Goal: Task Accomplishment & Management: Complete application form

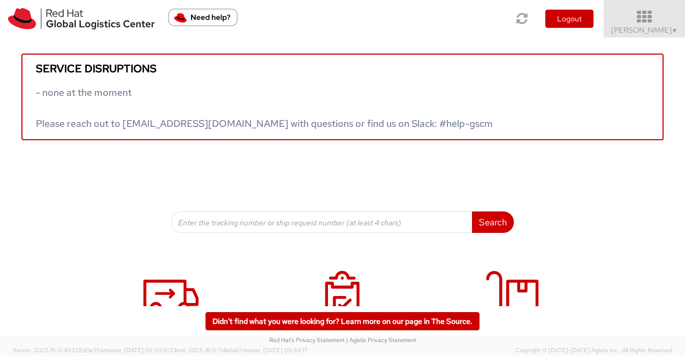
click at [647, 28] on span "Sumitra Hansdah ▼" at bounding box center [644, 30] width 67 height 10
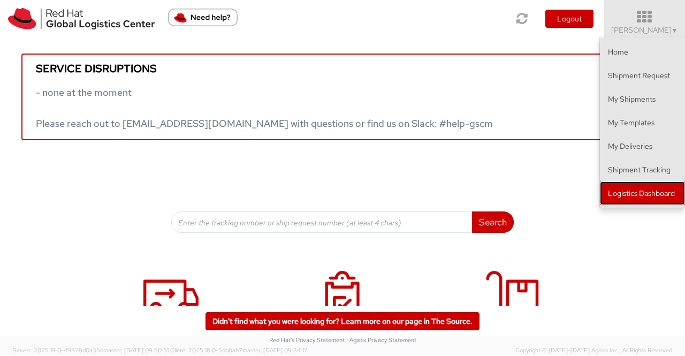
click at [649, 195] on link "Logistics Dashboard" at bounding box center [642, 193] width 85 height 24
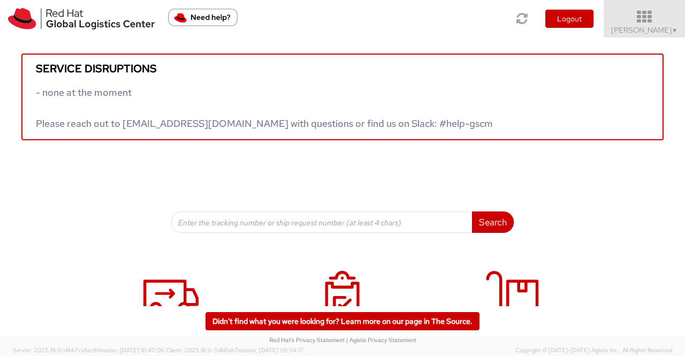
click at [676, 29] on span "▼" at bounding box center [675, 30] width 6 height 9
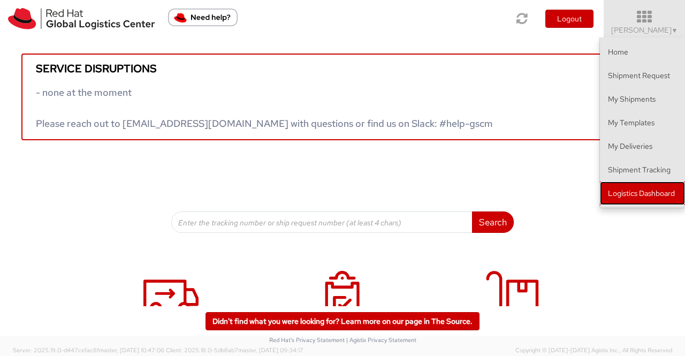
click at [671, 197] on link "Logistics Dashboard" at bounding box center [642, 193] width 85 height 24
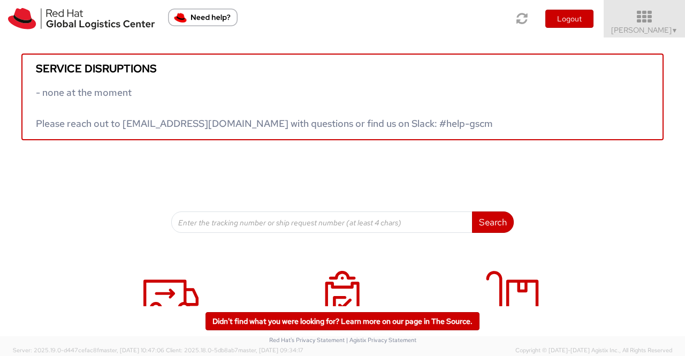
click at [674, 33] on span "▼" at bounding box center [675, 30] width 6 height 9
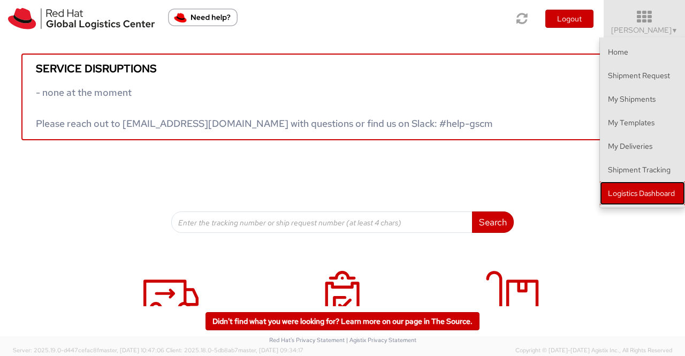
click at [662, 192] on link "Logistics Dashboard" at bounding box center [642, 193] width 85 height 24
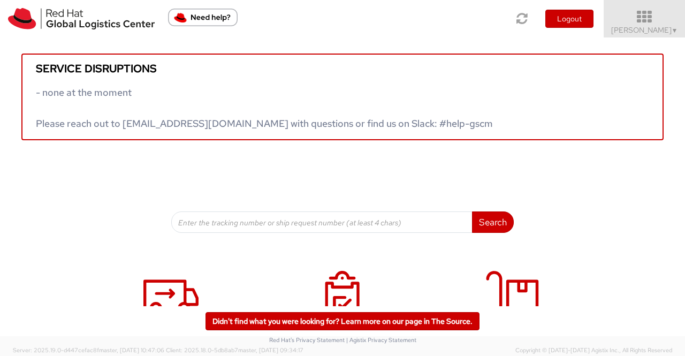
click at [678, 28] on link "Sumitra Hansdah ▼" at bounding box center [644, 18] width 81 height 37
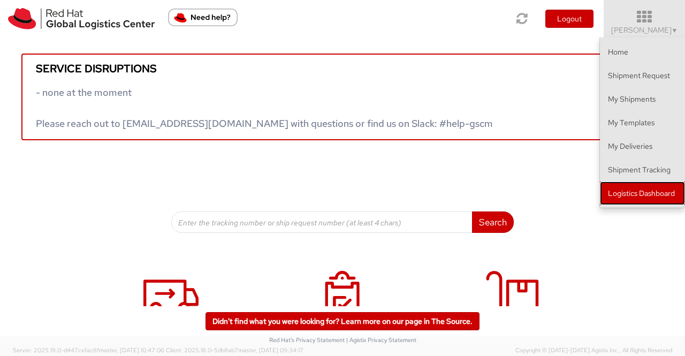
click at [665, 191] on link "Logistics Dashboard" at bounding box center [642, 193] width 85 height 24
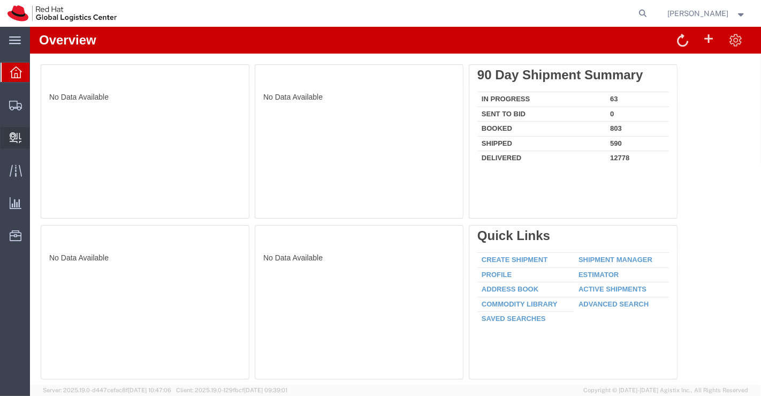
click at [0, 0] on span "Create Delivery" at bounding box center [0, 0] width 0 height 0
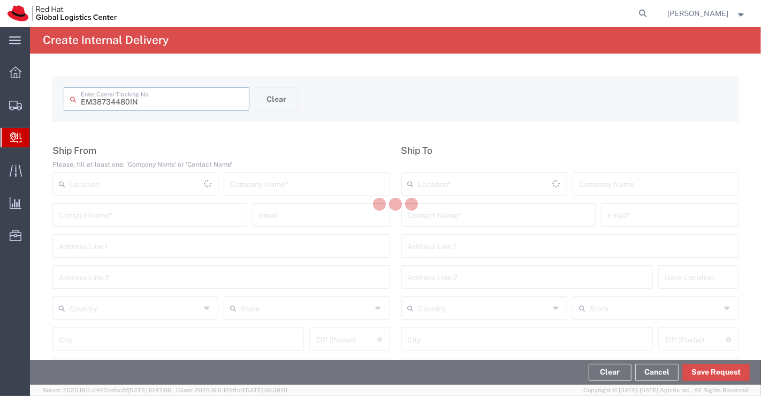
type input "EM38734480IN"
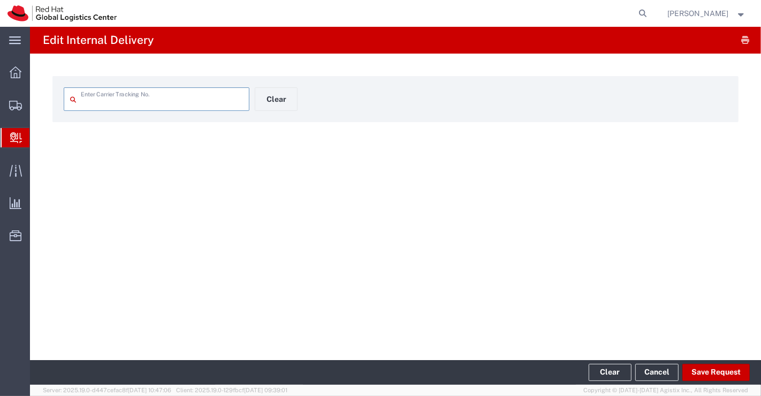
type input "EM38734480IN"
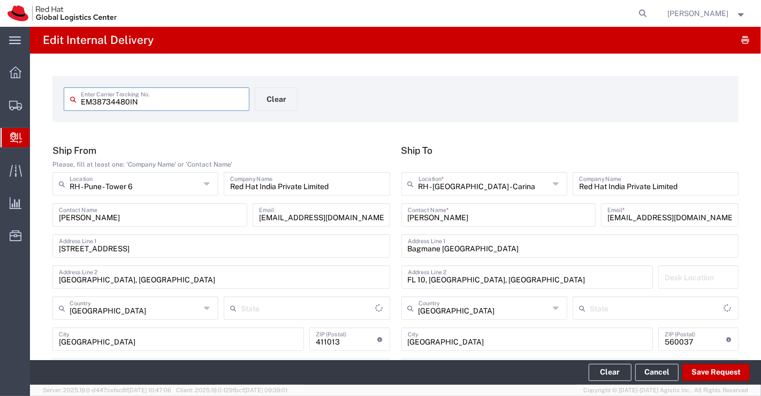
type input "Your Packaging"
type input "Mahārāshtra"
type input "[GEOGRAPHIC_DATA]"
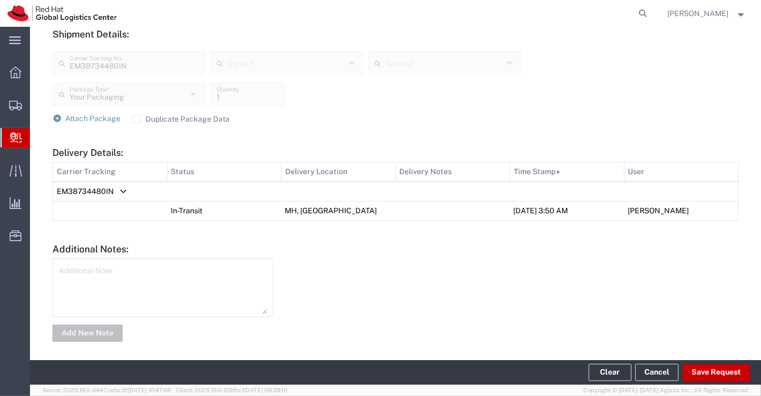
scroll to position [398, 0]
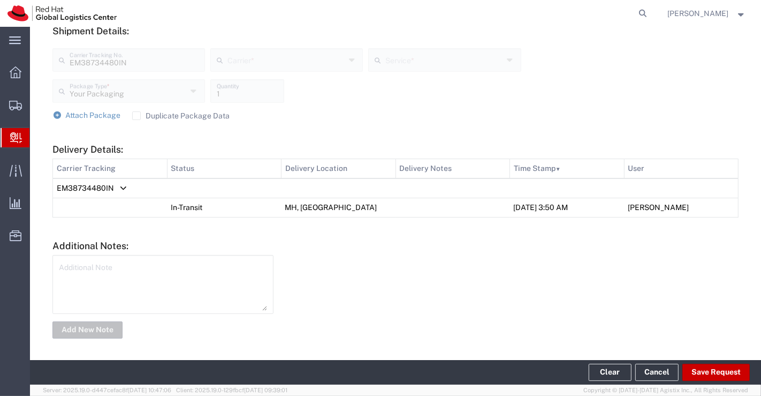
click at [119, 188] on span "Delivery Details:" at bounding box center [123, 188] width 8 height 1
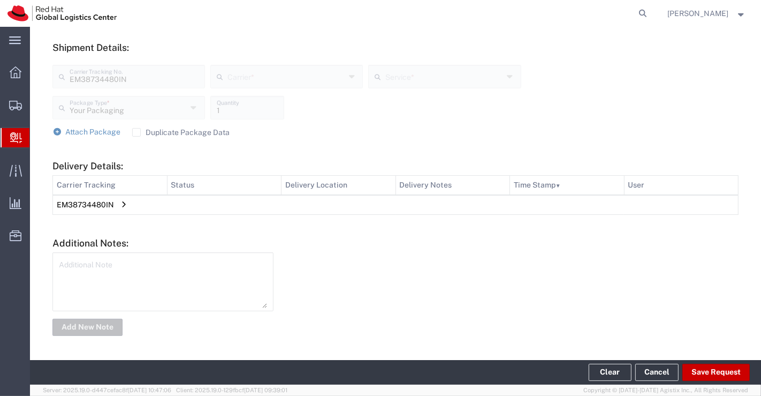
scroll to position [379, 0]
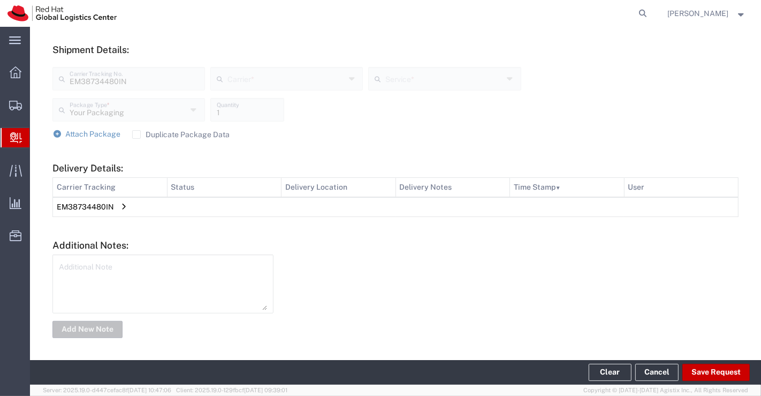
click at [120, 207] on span "Delivery Details:" at bounding box center [123, 207] width 8 height 1
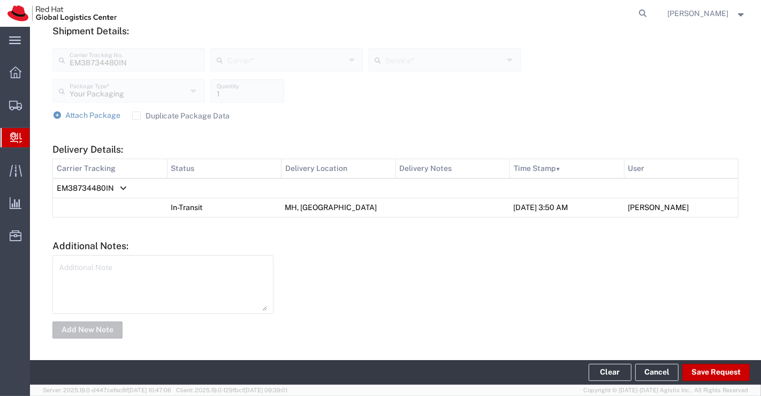
click at [400, 258] on div at bounding box center [511, 297] width 465 height 84
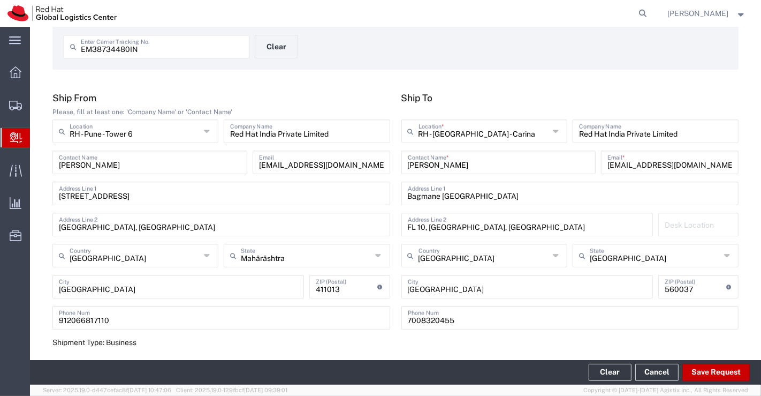
scroll to position [0, 0]
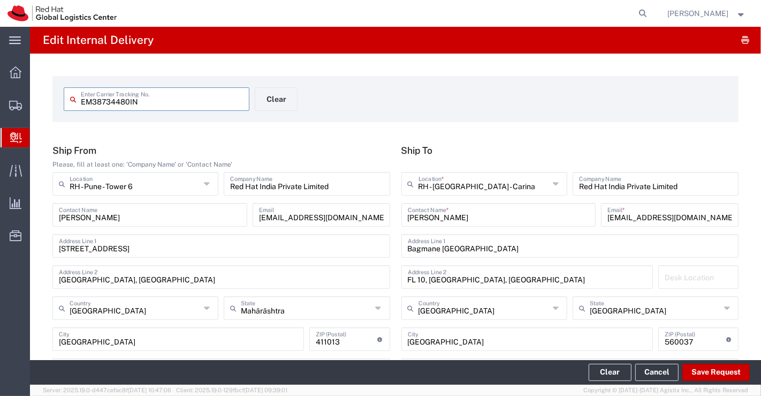
drag, startPoint x: 140, startPoint y: 102, endPoint x: 68, endPoint y: 99, distance: 72.3
click at [68, 99] on div "EM38734480IN Enter Carrier Tracking No." at bounding box center [157, 99] width 186 height 24
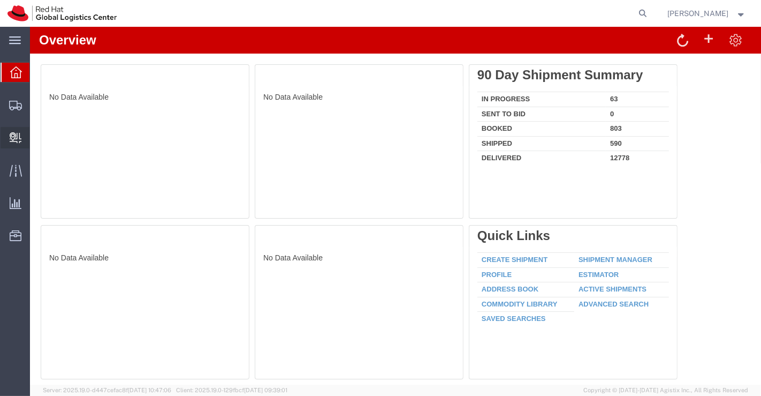
click at [0, 0] on span "Create Delivery" at bounding box center [0, 0] width 0 height 0
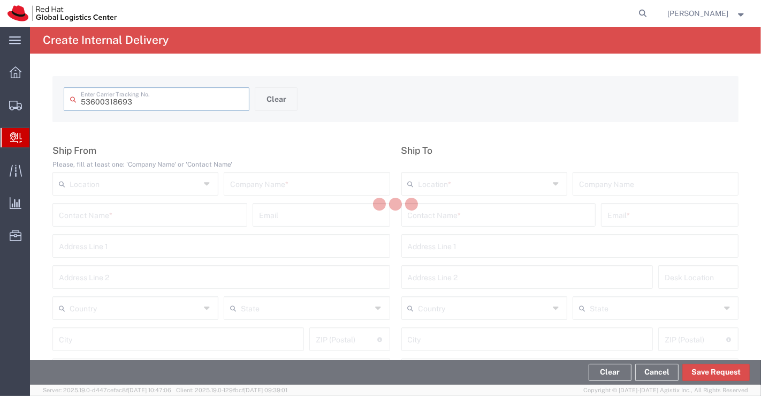
type input "53600318693"
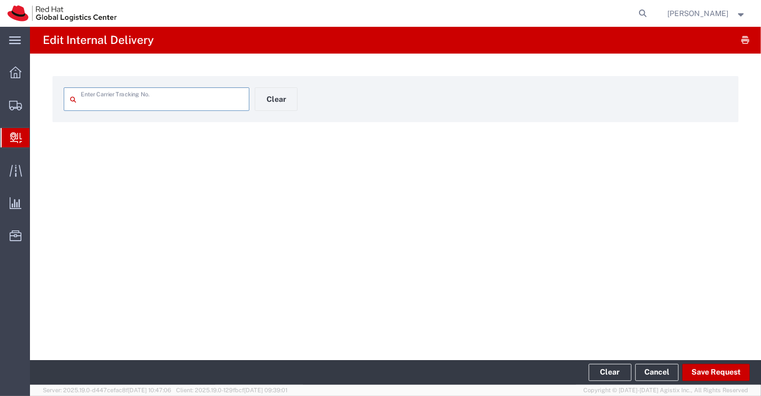
type input "53600318693"
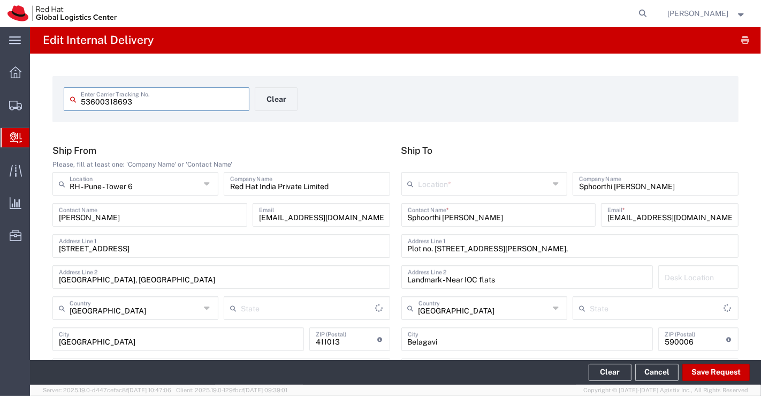
type input "Your Packaging"
type input "Mahārāshtra"
type input "Ground"
type input "Karnataka"
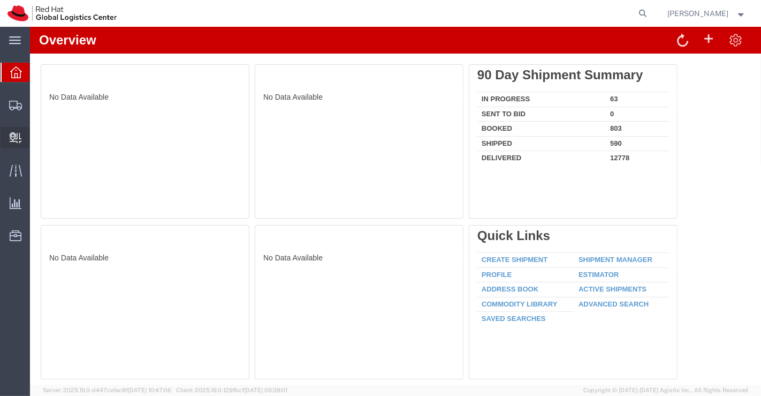
click at [0, 0] on span "Create Delivery" at bounding box center [0, 0] width 0 height 0
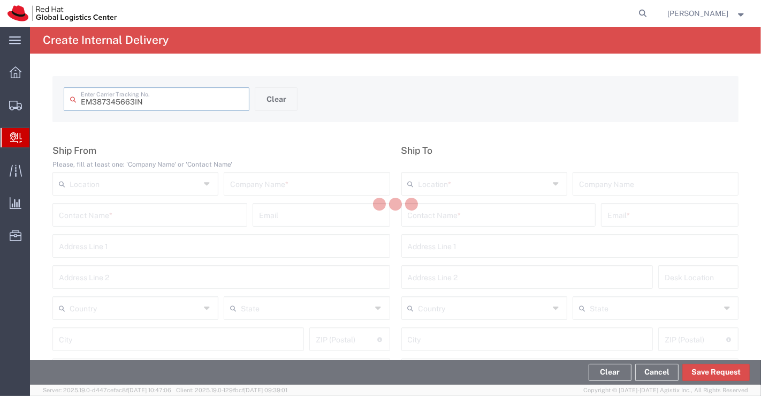
type input "EM387345663IN"
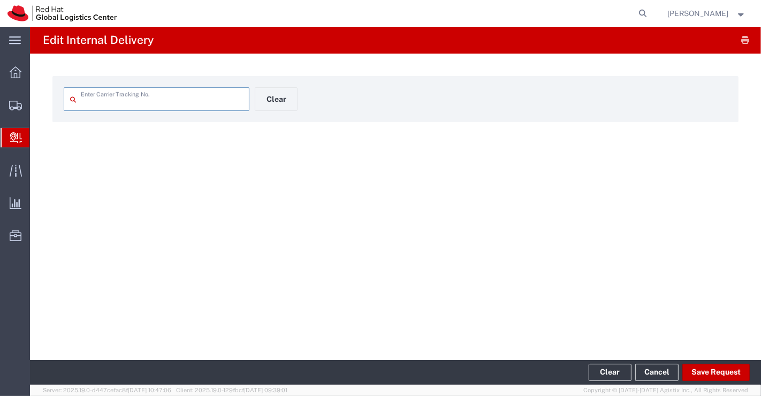
type input "EM387345663IN"
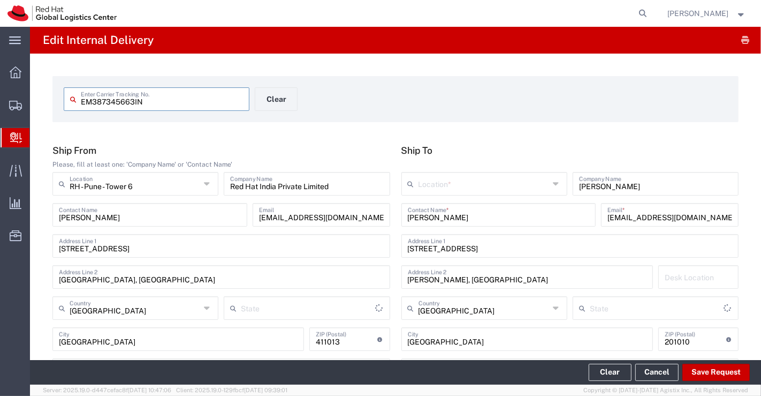
type input "Mahārāshtra"
type input "Your Packaging"
type input "[GEOGRAPHIC_DATA]"
drag, startPoint x: 155, startPoint y: 100, endPoint x: 65, endPoint y: 101, distance: 90.0
click at [65, 101] on div "EM387345663IN Enter Carrier Tracking No." at bounding box center [157, 99] width 186 height 24
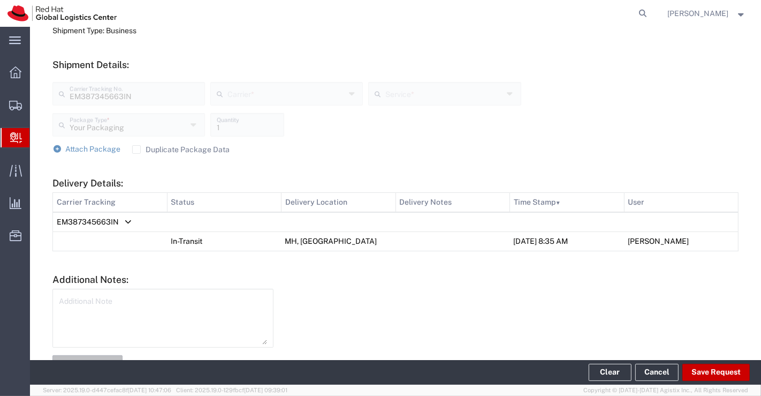
scroll to position [398, 0]
